Goal: Task Accomplishment & Management: Manage account settings

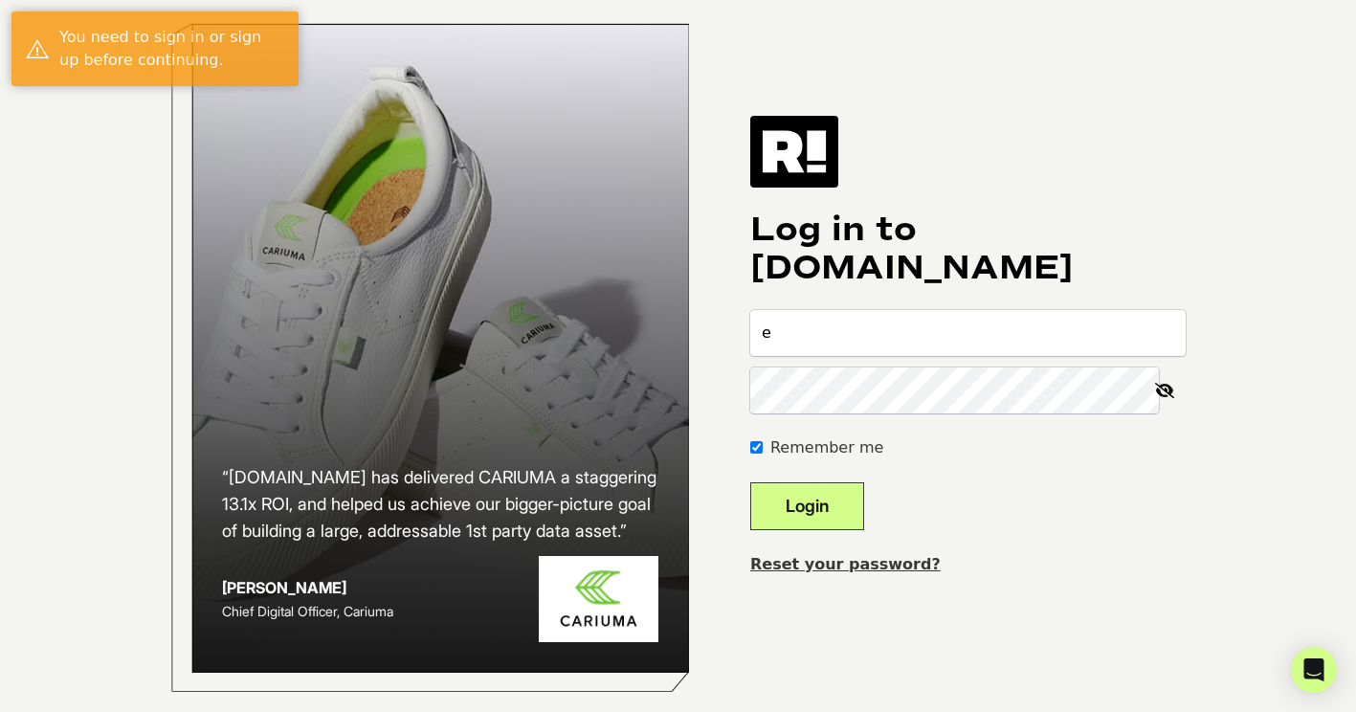
type input "[EMAIL_ADDRESS][DOMAIN_NAME]"
click at [824, 508] on button "Login" at bounding box center [807, 506] width 114 height 48
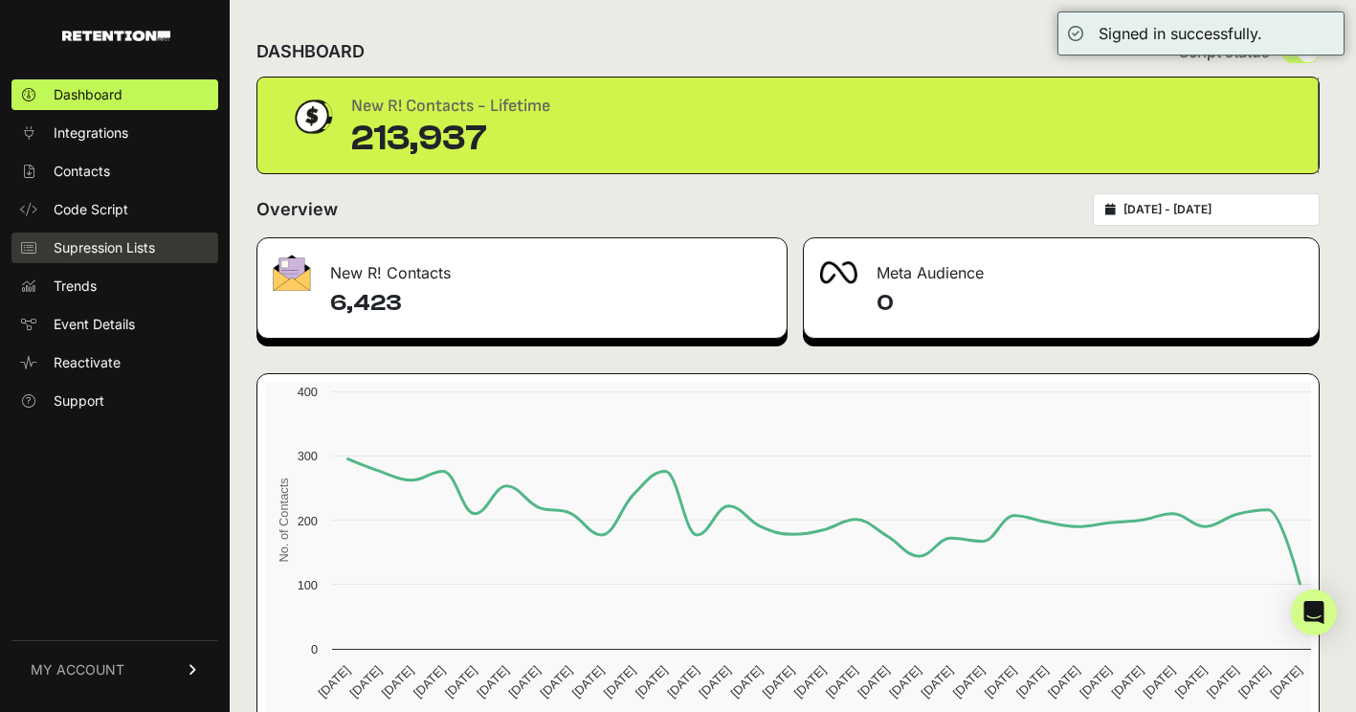
click at [169, 255] on link "Supression Lists" at bounding box center [114, 248] width 207 height 31
